Goal: Task Accomplishment & Management: Use online tool/utility

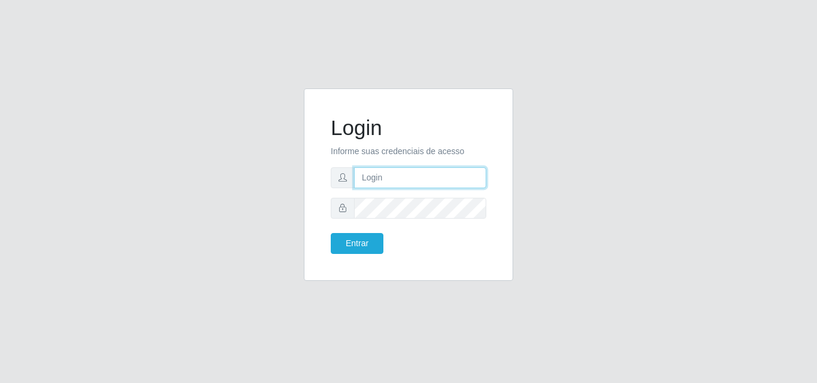
click at [395, 173] on input "text" at bounding box center [420, 177] width 132 height 21
type input "vitoria@saullus"
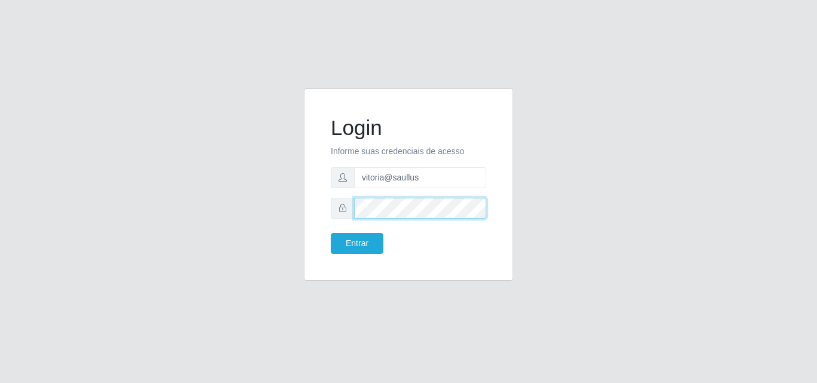
click at [331, 233] on button "Entrar" at bounding box center [357, 243] width 53 height 21
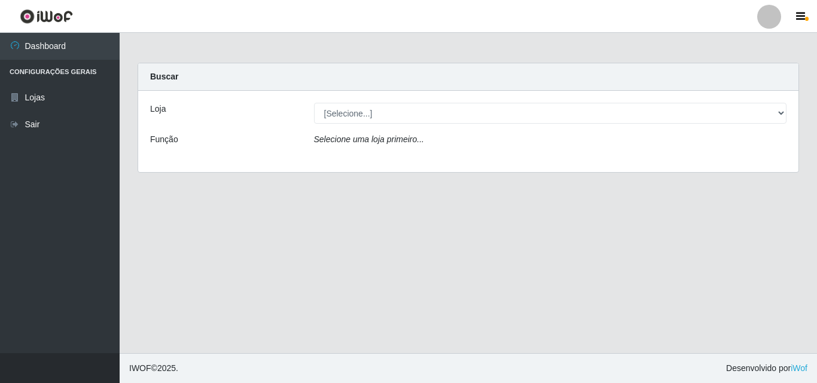
click at [469, 127] on div "Loja [Selecione...] Saullus Supermercados Função Selecione uma loja primeiro..." at bounding box center [468, 131] width 660 height 81
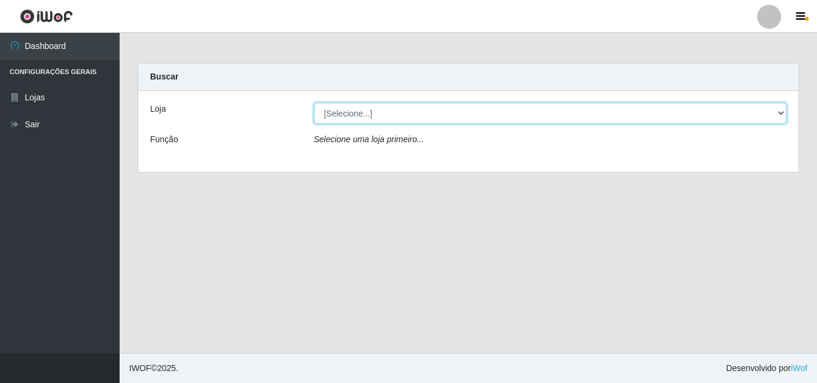
click at [469, 118] on select "[Selecione...] Saullus Supermercados" at bounding box center [550, 113] width 473 height 21
select select "423"
click at [314, 103] on select "[Selecione...] Saullus Supermercados" at bounding box center [550, 113] width 473 height 21
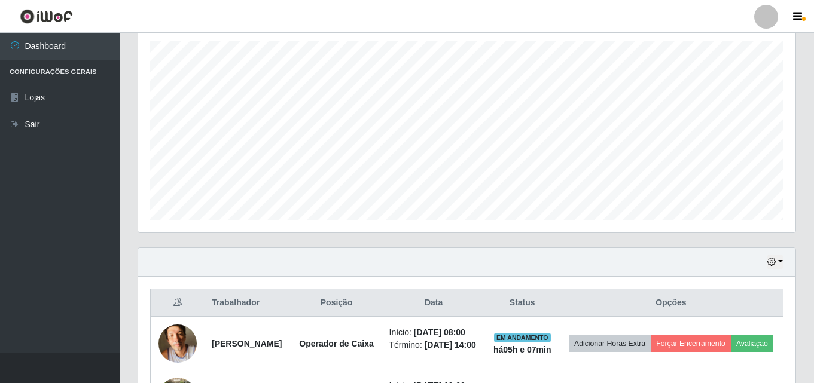
scroll to position [145, 0]
